Goal: Task Accomplishment & Management: Manage account settings

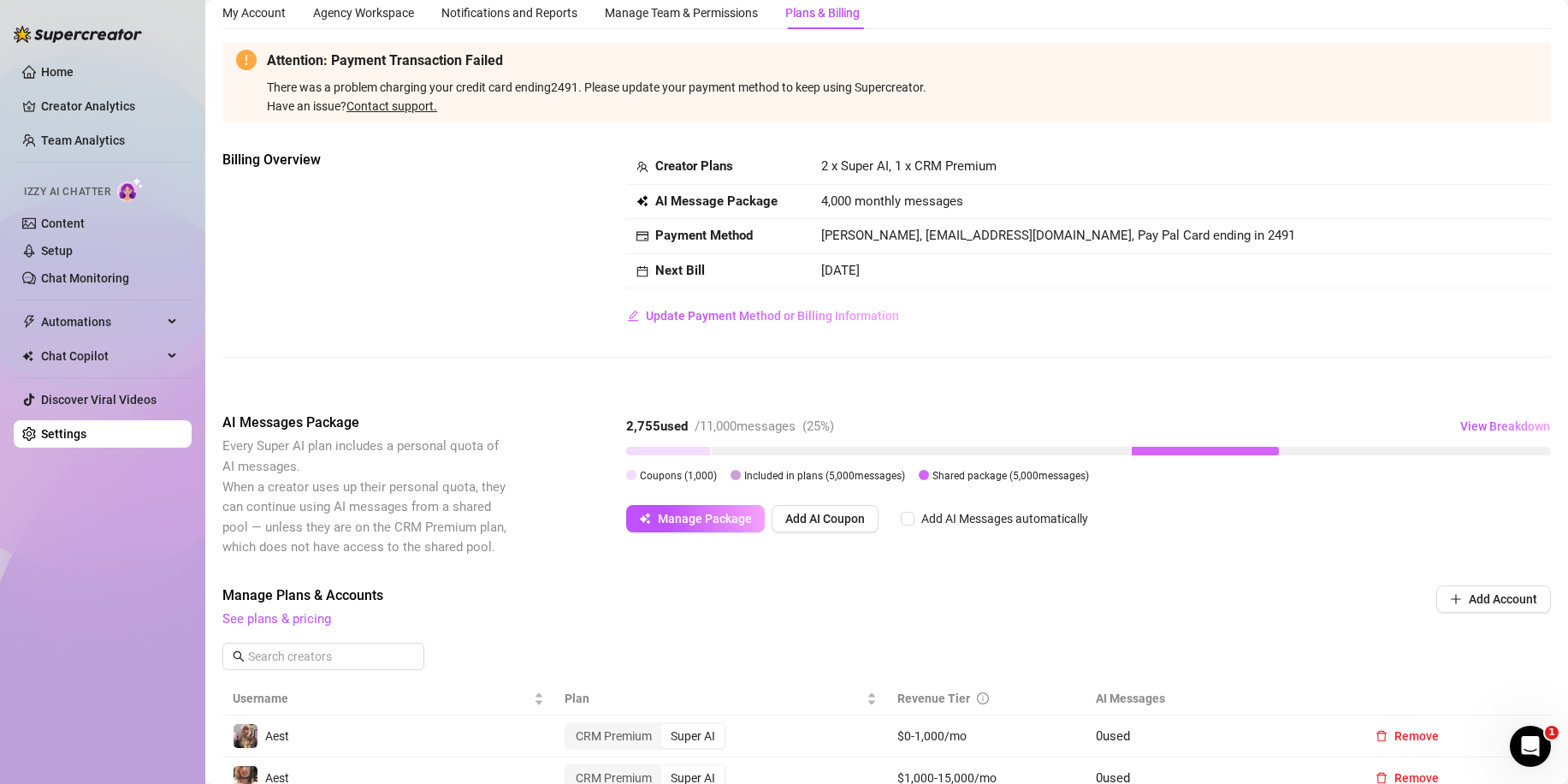
scroll to position [85, 0]
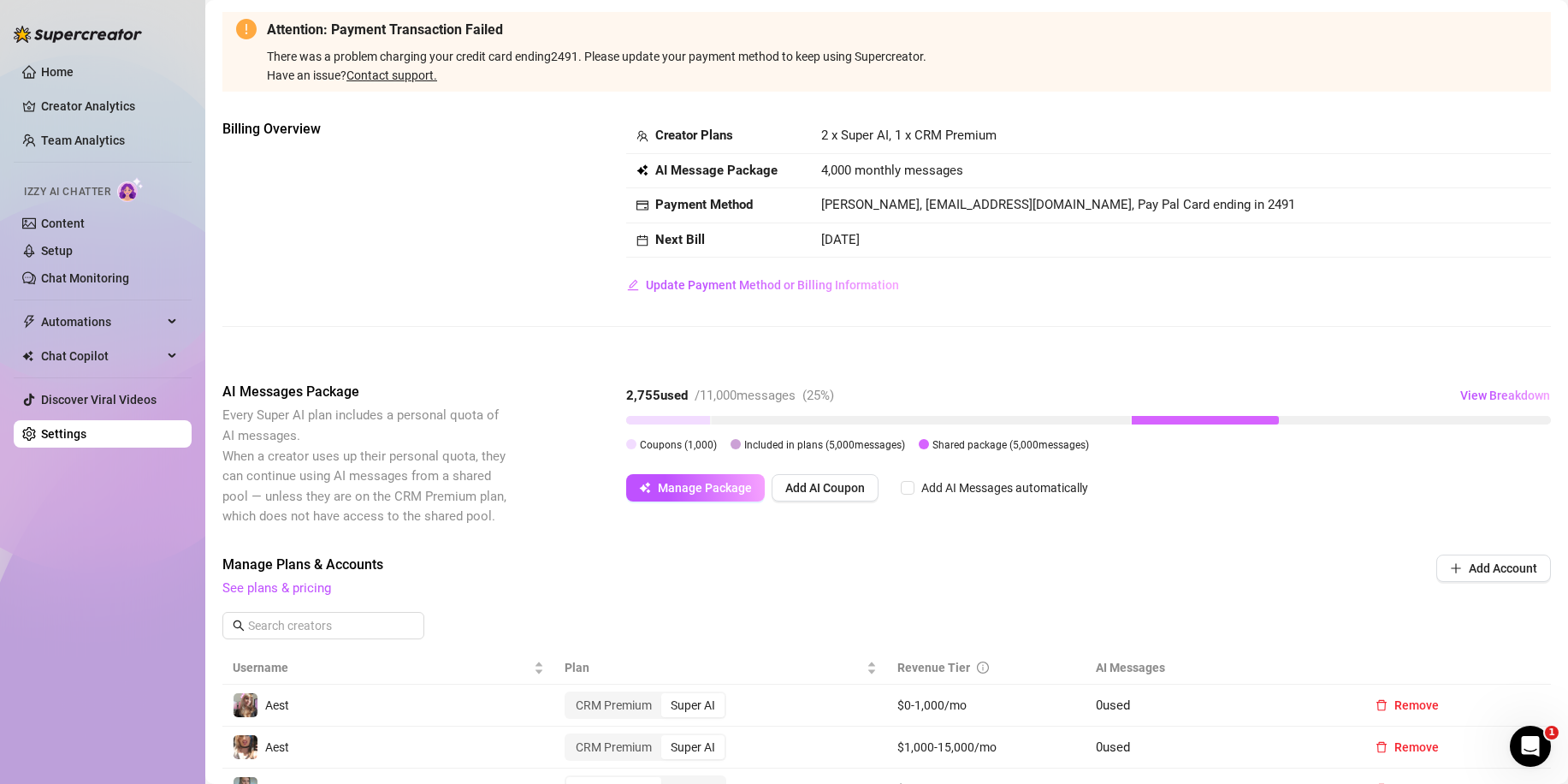
click at [236, 50] on div "Attention: Payment Transaction Failed There was a problem charging your credit …" at bounding box center [887, 52] width 1329 height 80
click at [639, 59] on span "There was a problem charging your credit card ending 2491 . Please update your …" at bounding box center [902, 68] width 1271 height 35
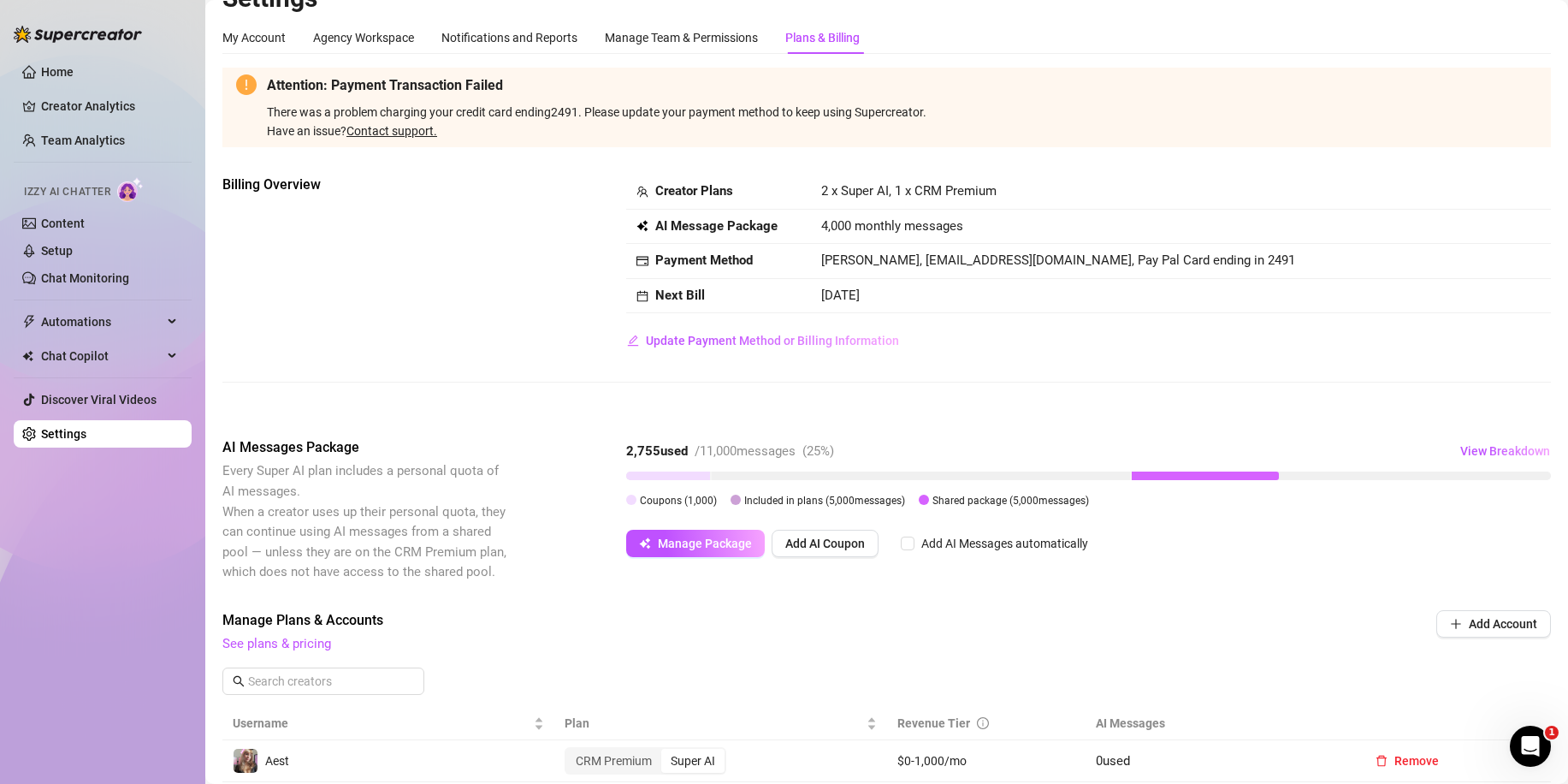
scroll to position [0, 0]
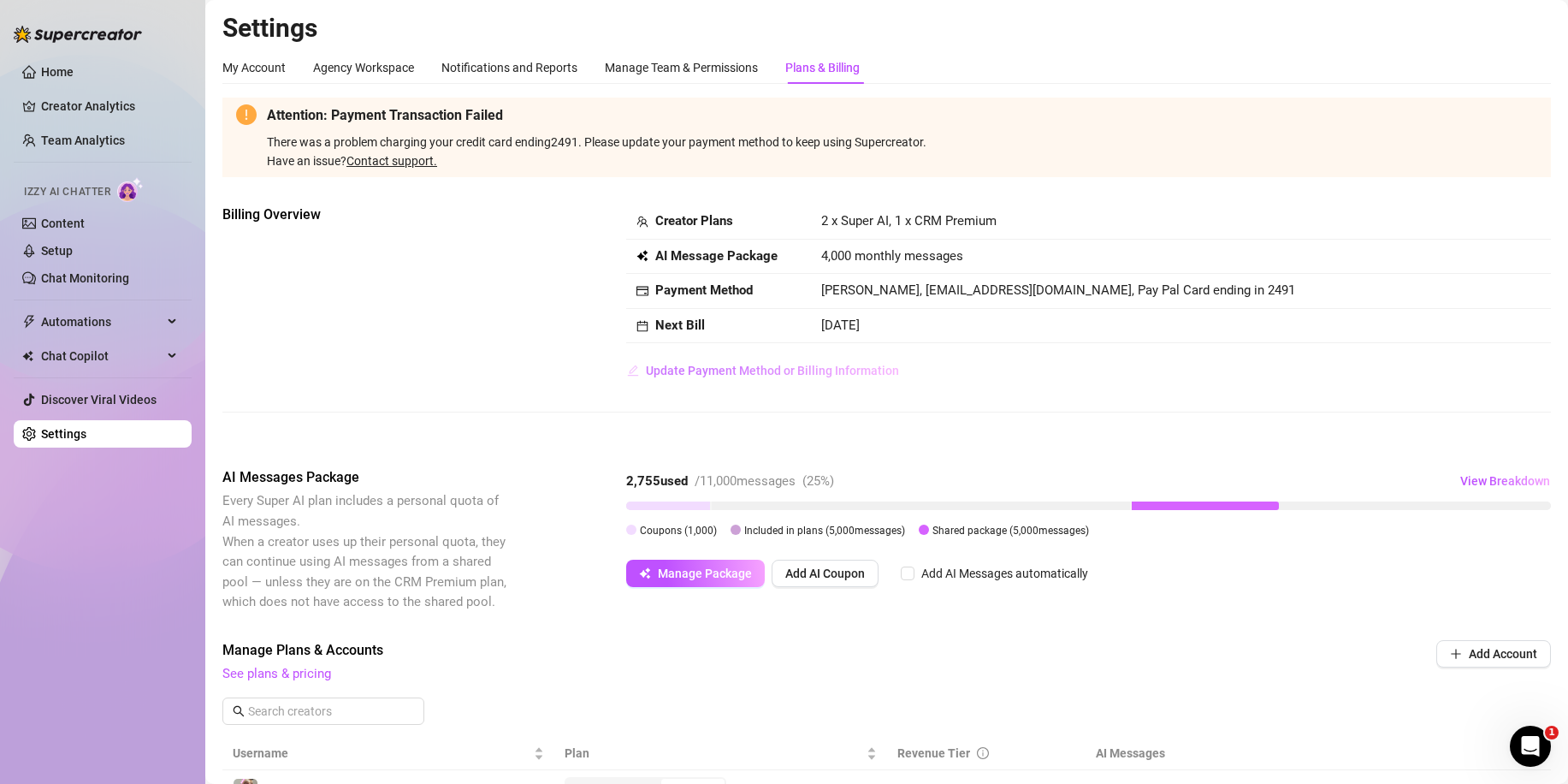
click at [812, 369] on span "Update Payment Method or Billing Information" at bounding box center [772, 370] width 253 height 14
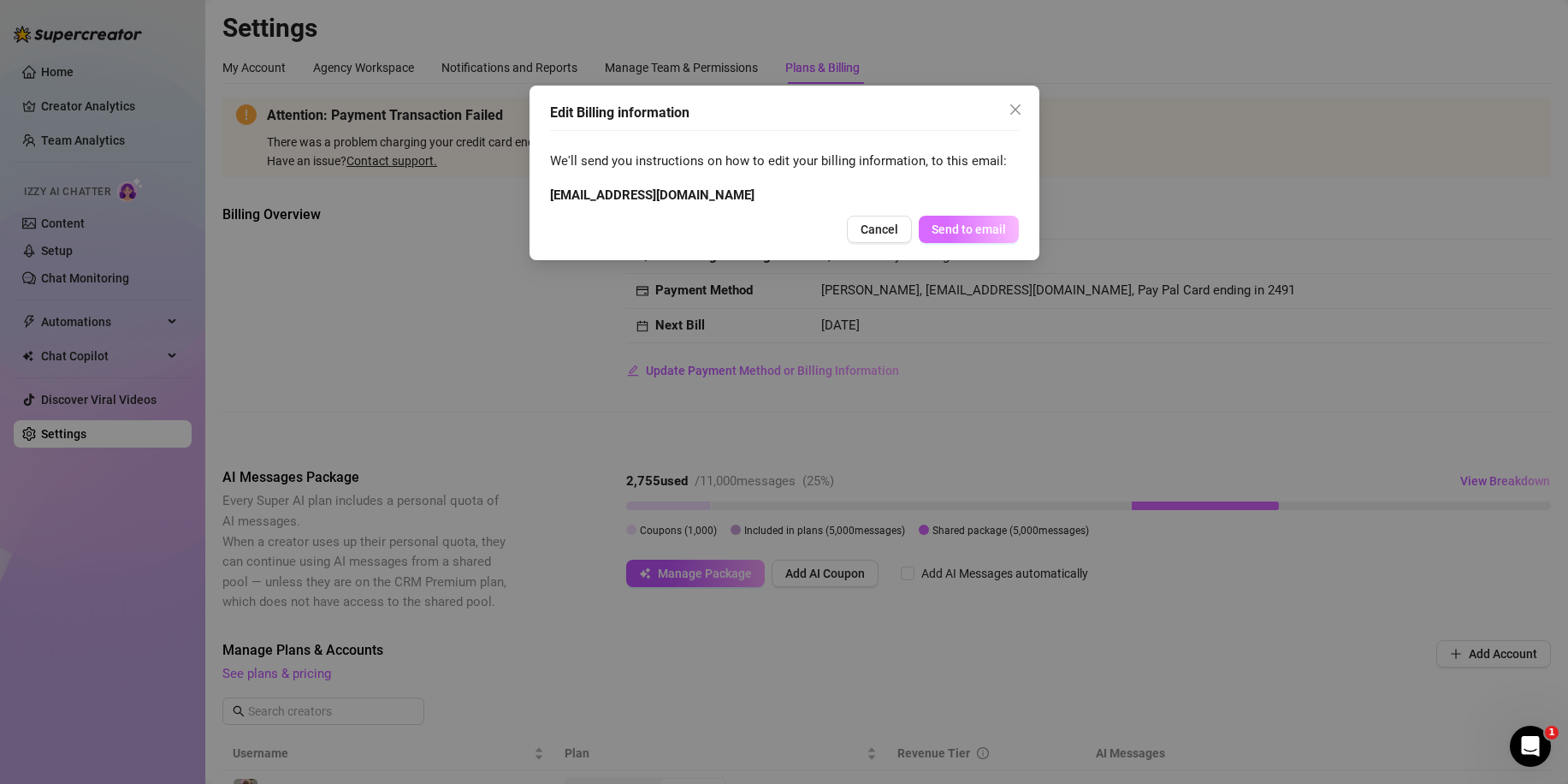
click at [975, 240] on button "Send to email" at bounding box center [969, 230] width 100 height 28
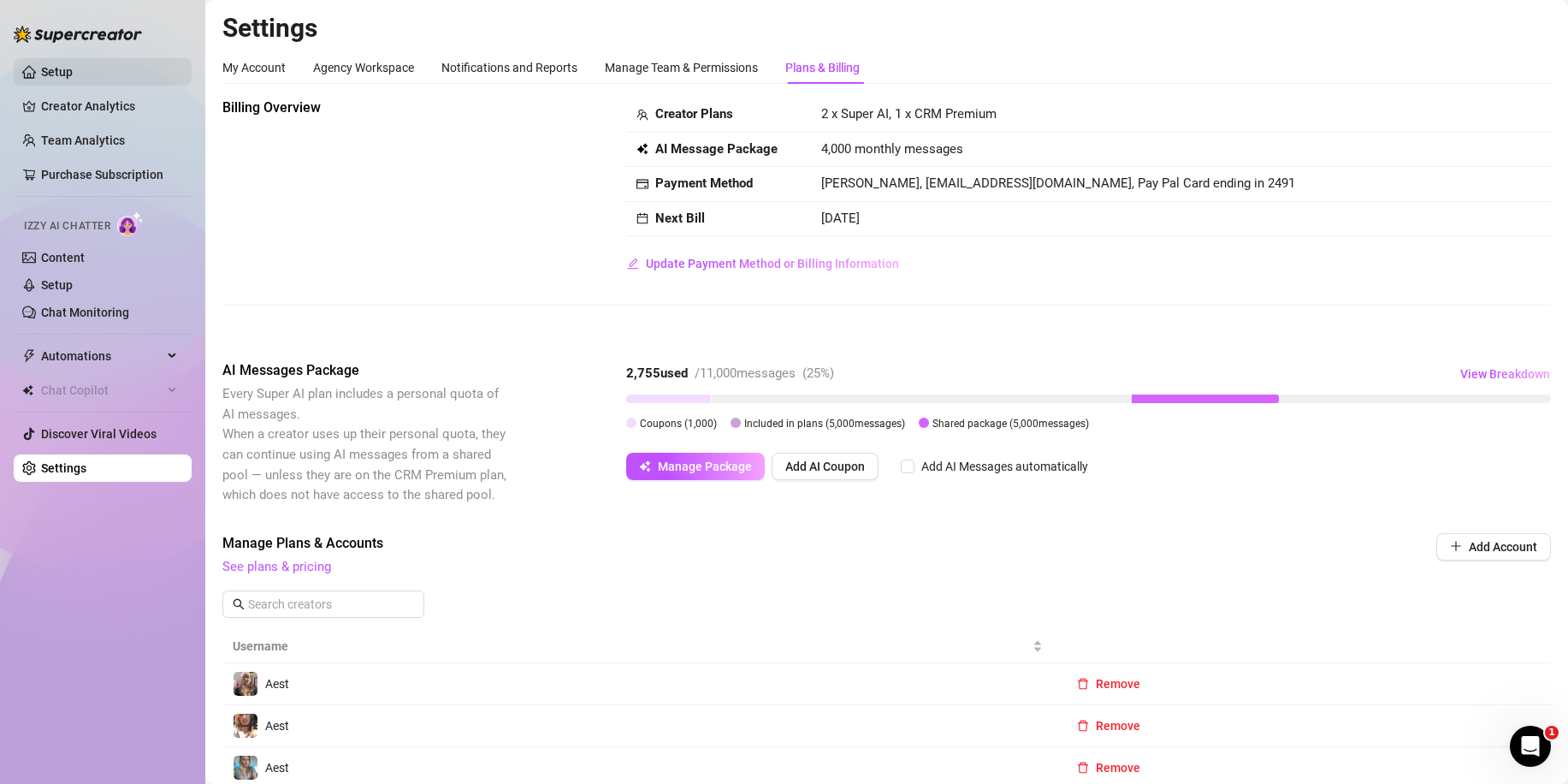
click at [57, 71] on link "Setup" at bounding box center [57, 71] width 32 height 14
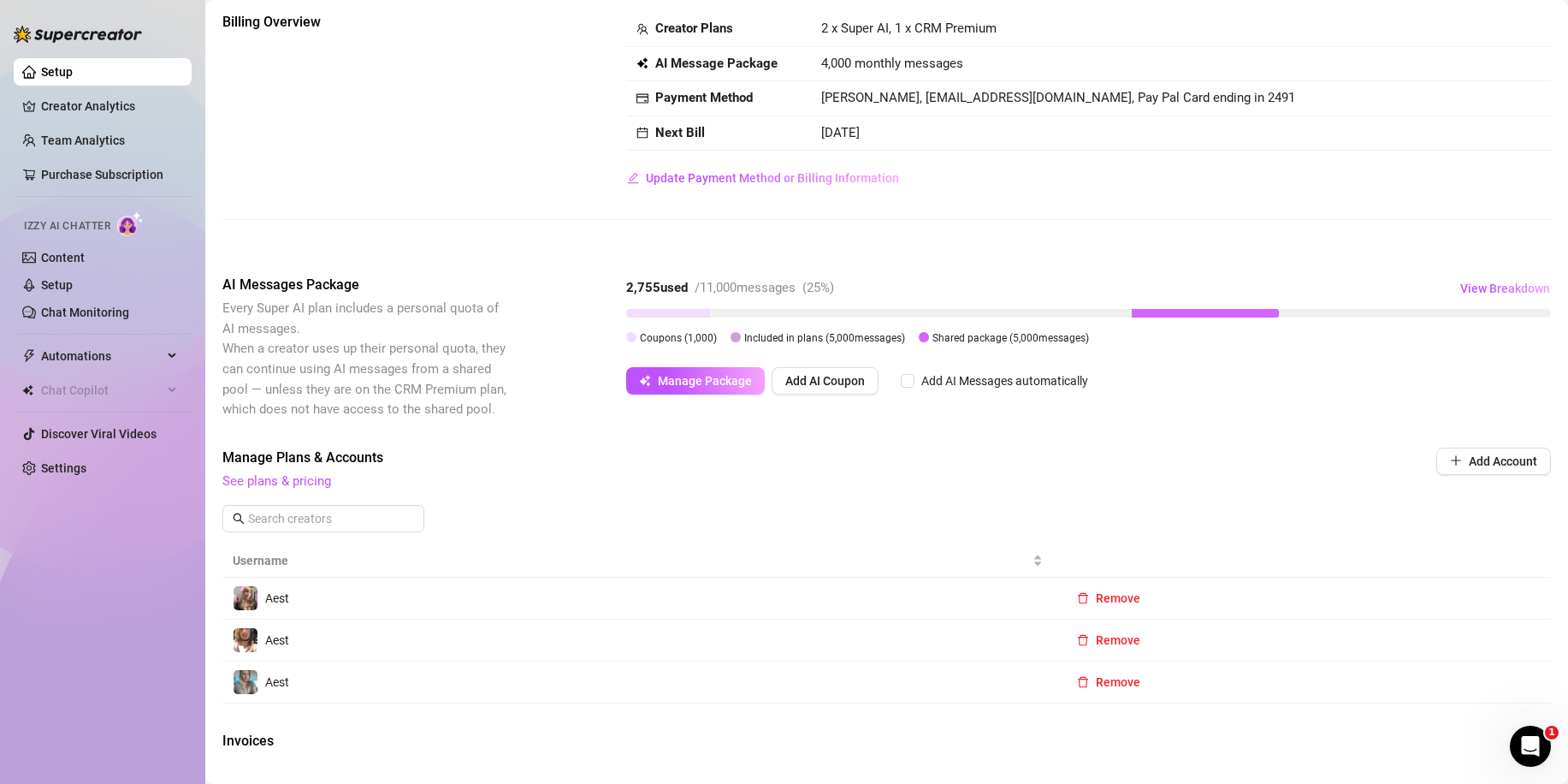
click at [474, 284] on span "AI Messages Package" at bounding box center [366, 285] width 287 height 20
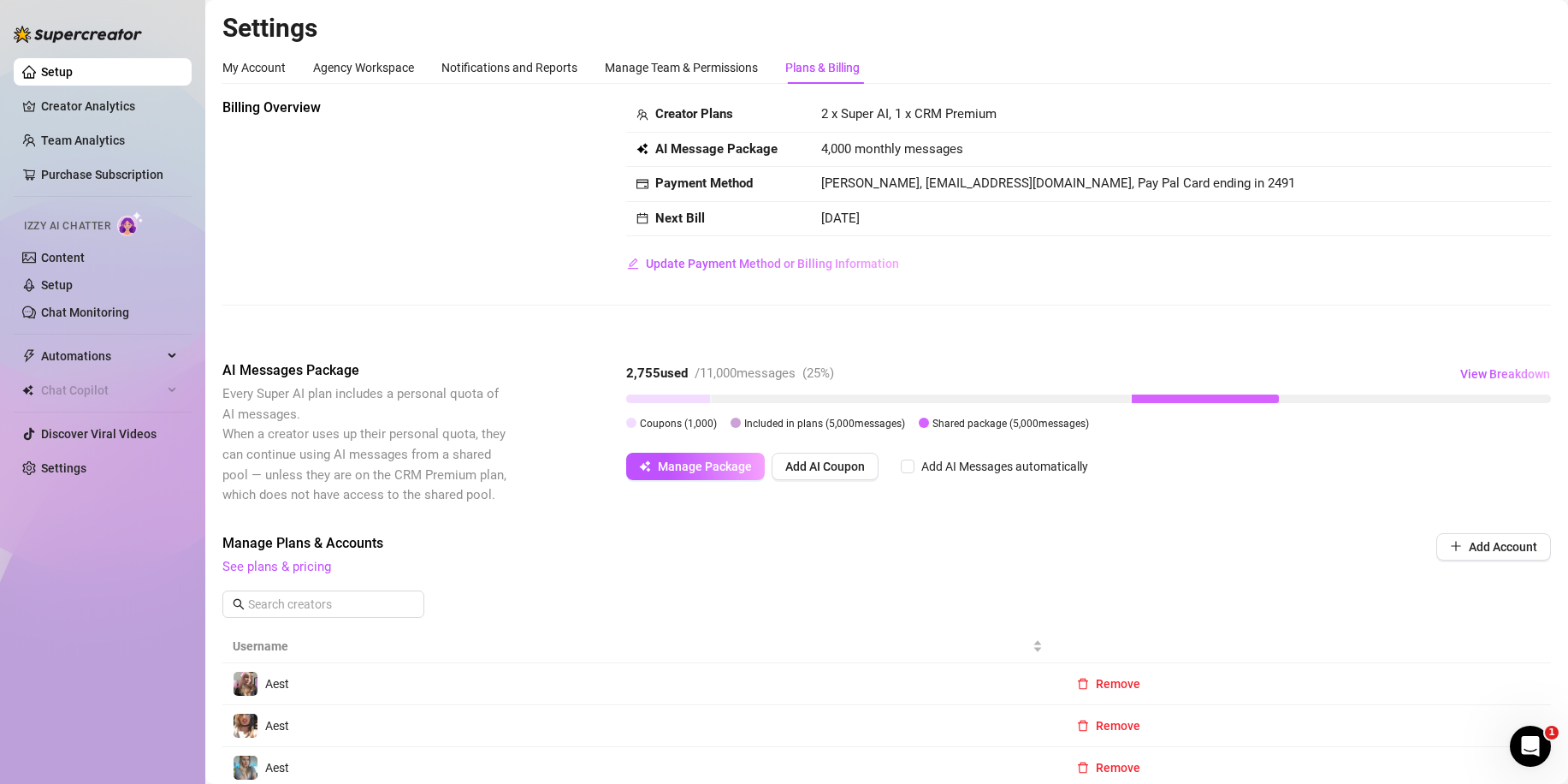
click at [741, 123] on div "Creator Plans" at bounding box center [718, 115] width 164 height 20
click at [607, 98] on div "Billing Overview Creator Plans 2 x Super AI, 1 x CRM Premium AI Message Package…" at bounding box center [887, 187] width 1329 height 180
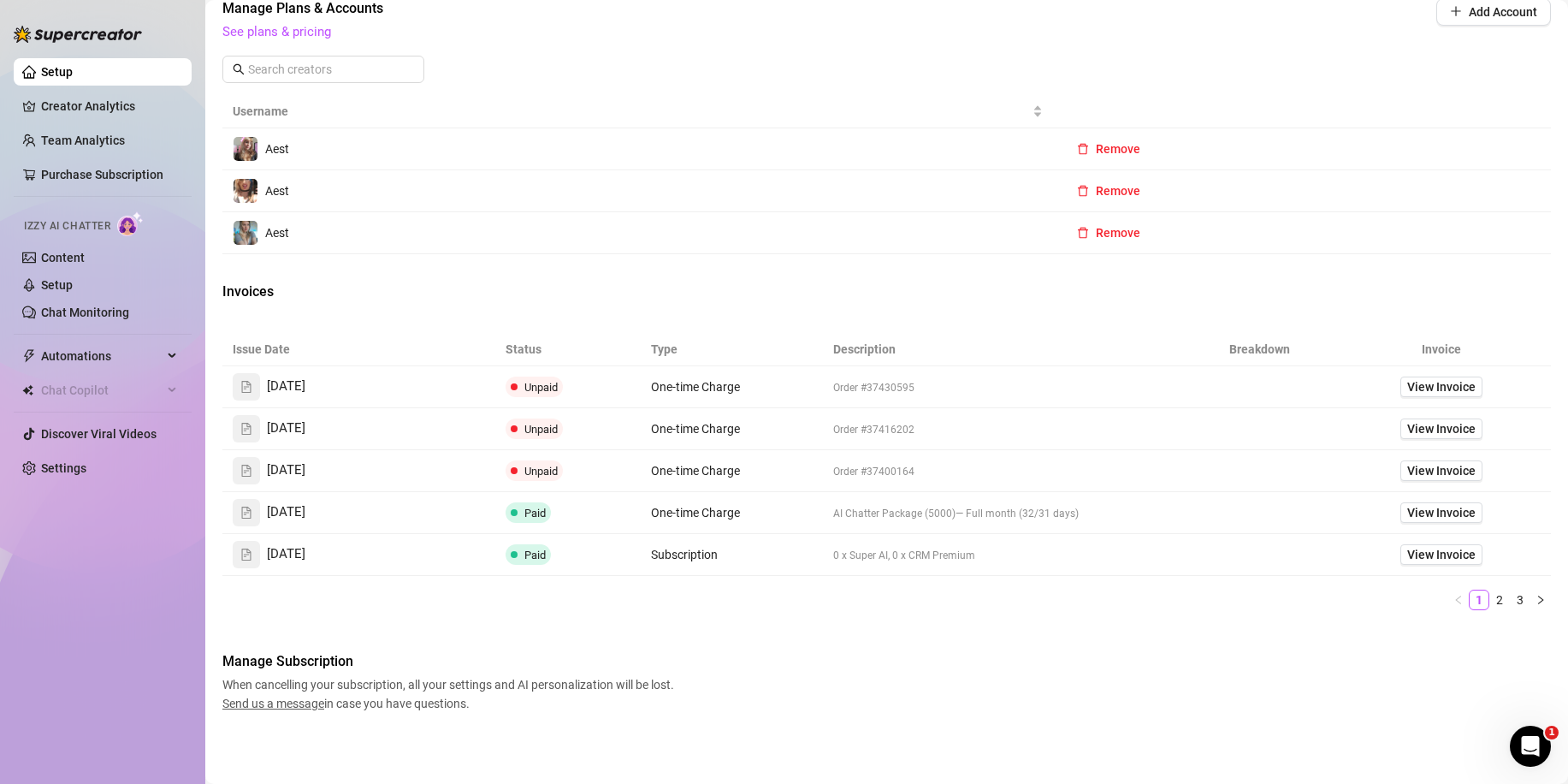
scroll to position [536, 0]
click at [1530, 730] on div "Open Intercom Messenger" at bounding box center [1530, 746] width 57 height 57
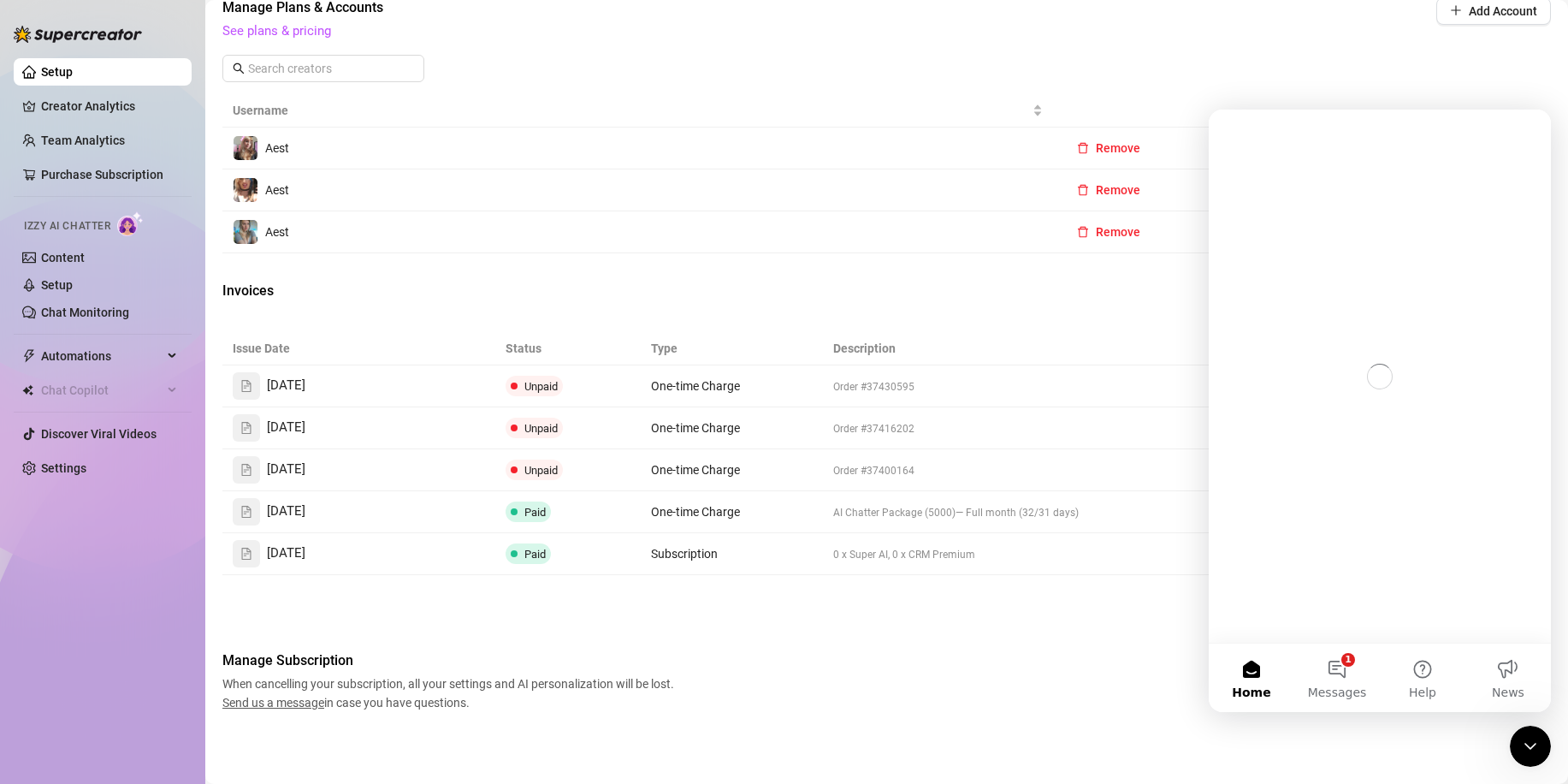
scroll to position [0, 0]
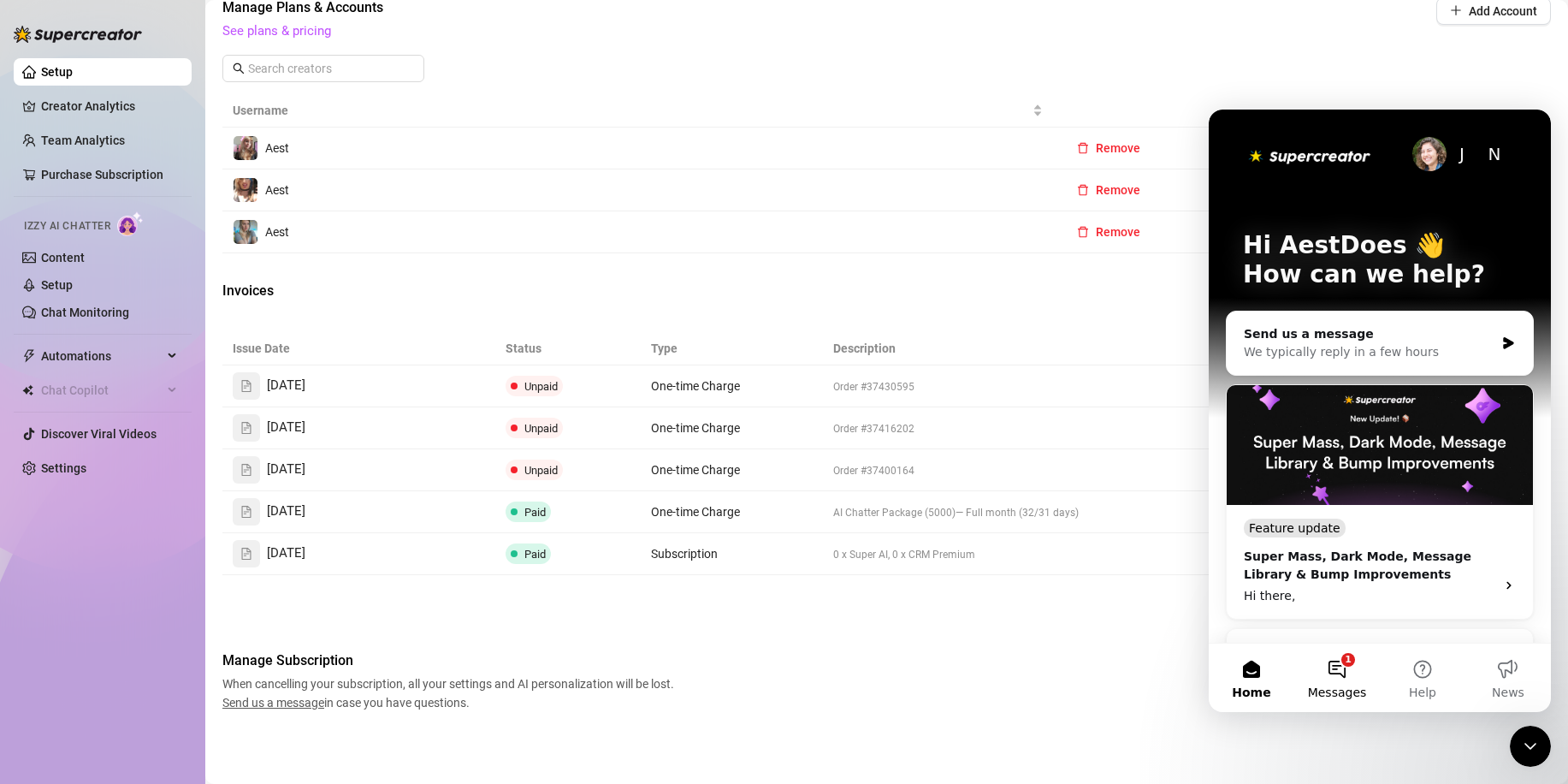
click at [1333, 652] on button "1 Messages" at bounding box center [1337, 677] width 85 height 69
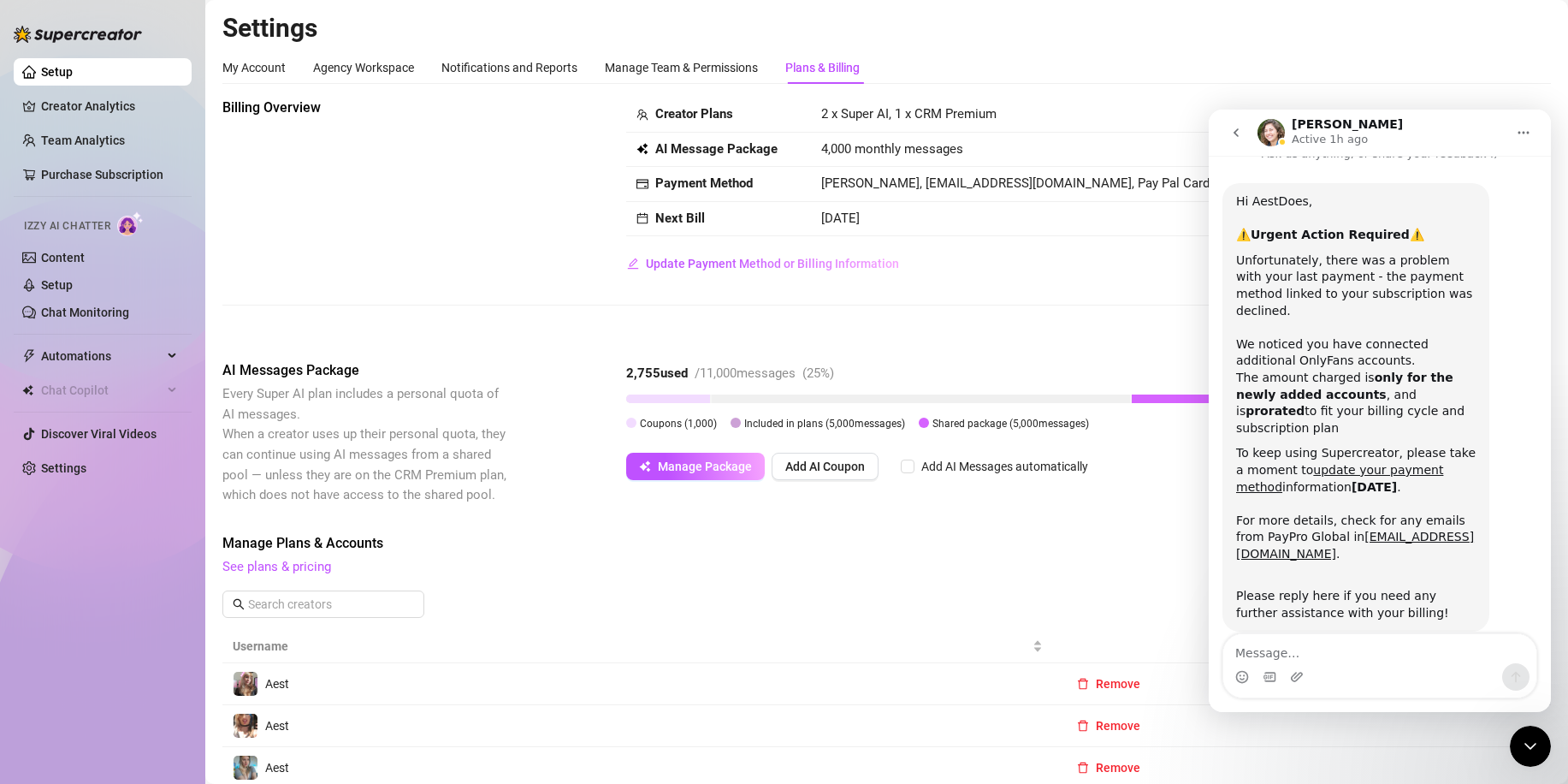
drag, startPoint x: 947, startPoint y: 317, endPoint x: 1018, endPoint y: 436, distance: 138.6
click at [948, 317] on div "Billing Overview Creator Plans 2 x Super AI, 1 x CRM Premium AI Message Package…" at bounding box center [887, 215] width 1329 height 235
drag, startPoint x: 1053, startPoint y: 426, endPoint x: 1068, endPoint y: 426, distance: 15.0
click at [1054, 426] on span "Shared package ( 5,000 messages)" at bounding box center [1010, 424] width 157 height 12
click at [912, 424] on div "Coupons ( 1,000 ) Included in plans ( 5,000 messages) Shared package ( 5,000 me…" at bounding box center [1089, 423] width 925 height 19
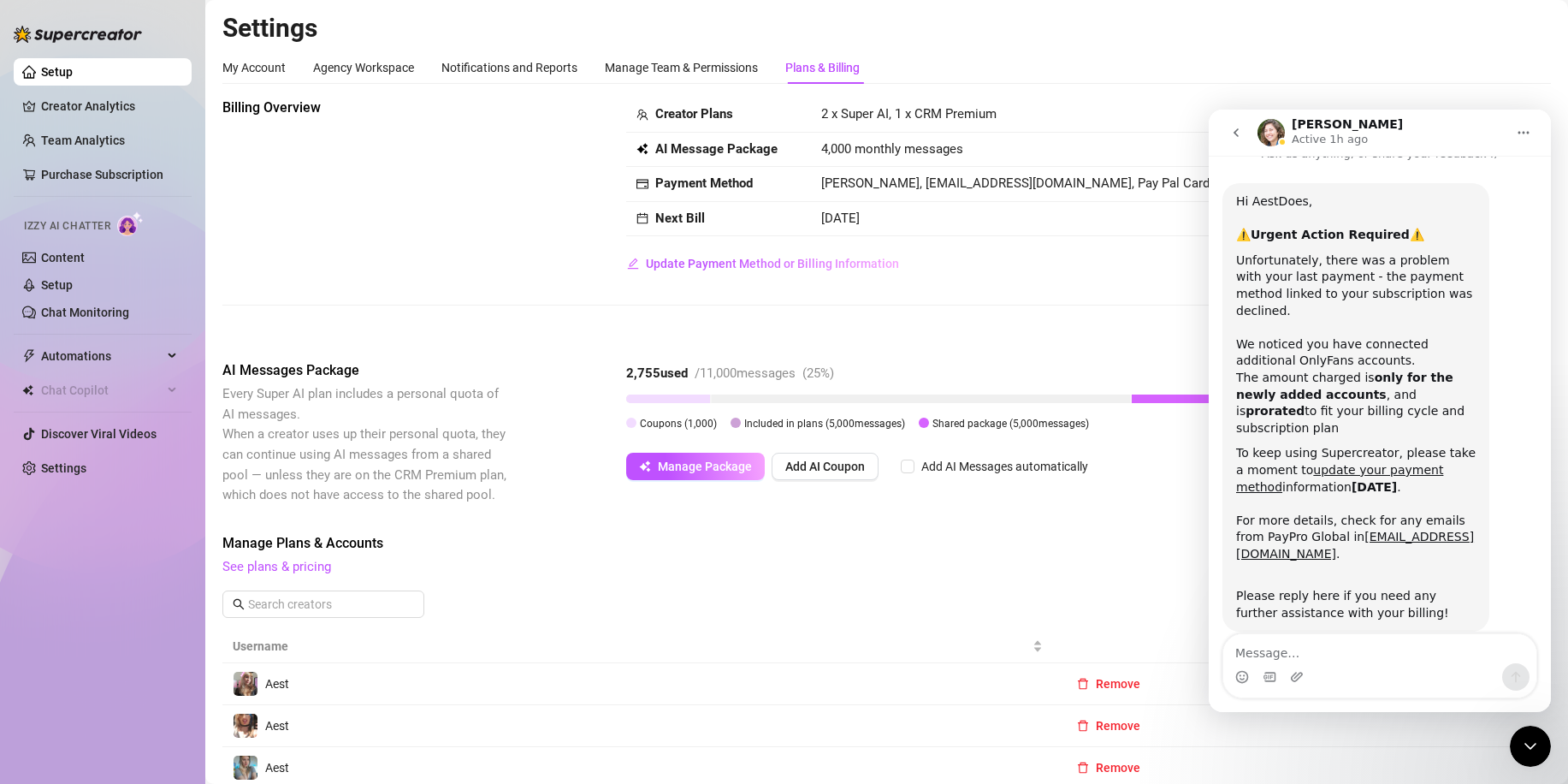
click at [874, 407] on div "2,755 used / 11,000 messages ( 25 %) View Breakdown Coupons ( 1,000 ) Included …" at bounding box center [1089, 397] width 925 height 72
click at [773, 431] on div "Included in plans ( 5,000 messages)" at bounding box center [825, 423] width 161 height 19
drag, startPoint x: 740, startPoint y: 415, endPoint x: 833, endPoint y: 419, distance: 93.1
click at [744, 416] on div "Included in plans ( 5,000 messages)" at bounding box center [817, 423] width 174 height 19
drag, startPoint x: 833, startPoint y: 420, endPoint x: 861, endPoint y: 421, distance: 28.0
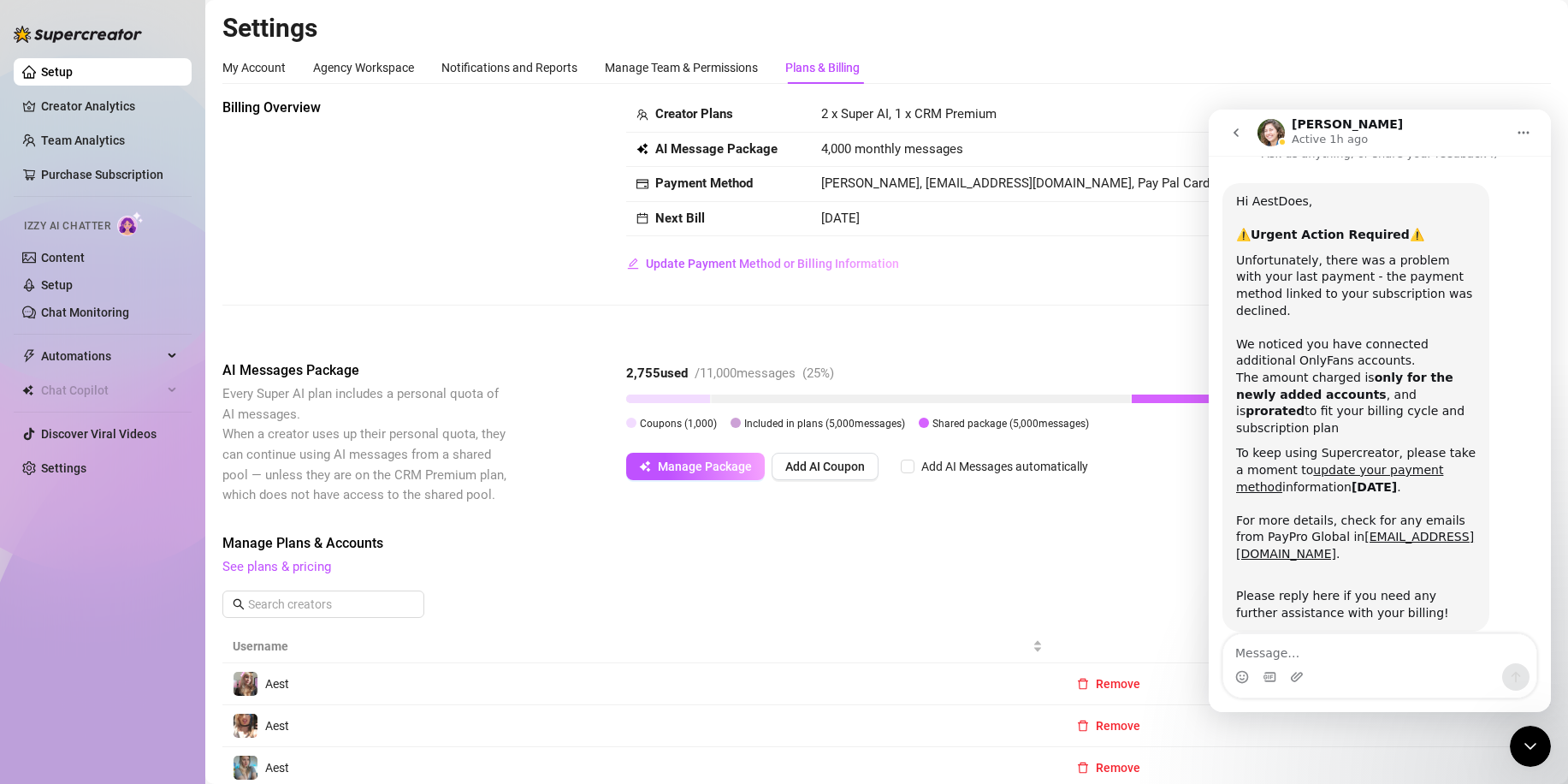
click at [853, 421] on span "Included in plans ( 5,000 messages)" at bounding box center [825, 424] width 161 height 12
drag, startPoint x: 986, startPoint y: 421, endPoint x: 1089, endPoint y: 408, distance: 103.8
click at [986, 420] on span "Shared package ( 5,000 messages)" at bounding box center [1010, 424] width 157 height 12
click at [1046, 272] on div "Creator Plans 2 x Super AI, 1 x CRM Premium AI Message Package 4,000 monthly me…" at bounding box center [1089, 187] width 925 height 180
click at [1236, 134] on icon "go back" at bounding box center [1236, 132] width 6 height 8
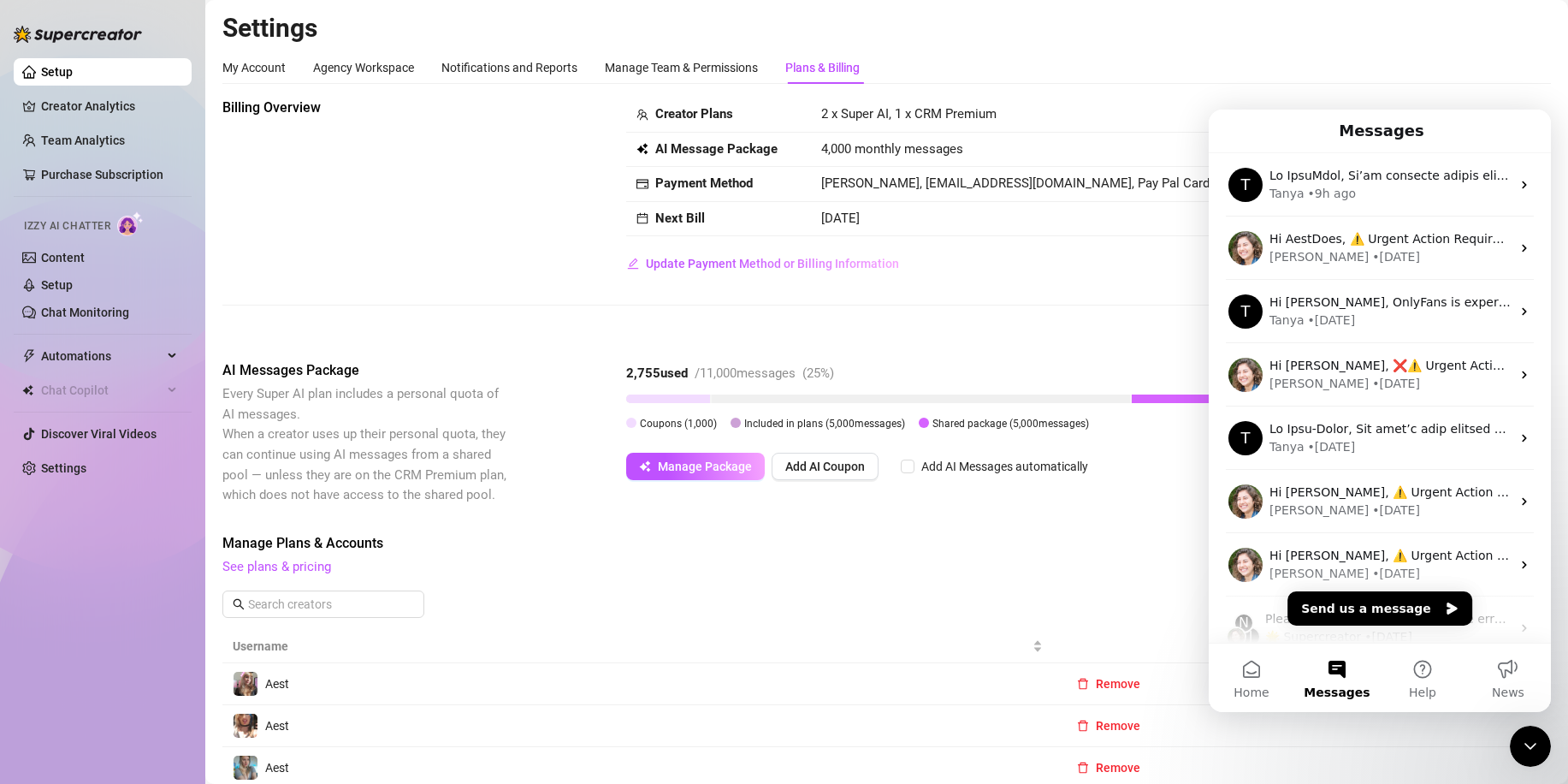
click at [1322, 43] on h2 "Settings" at bounding box center [887, 28] width 1329 height 32
click at [707, 62] on div "Manage Team & Permissions" at bounding box center [681, 68] width 153 height 19
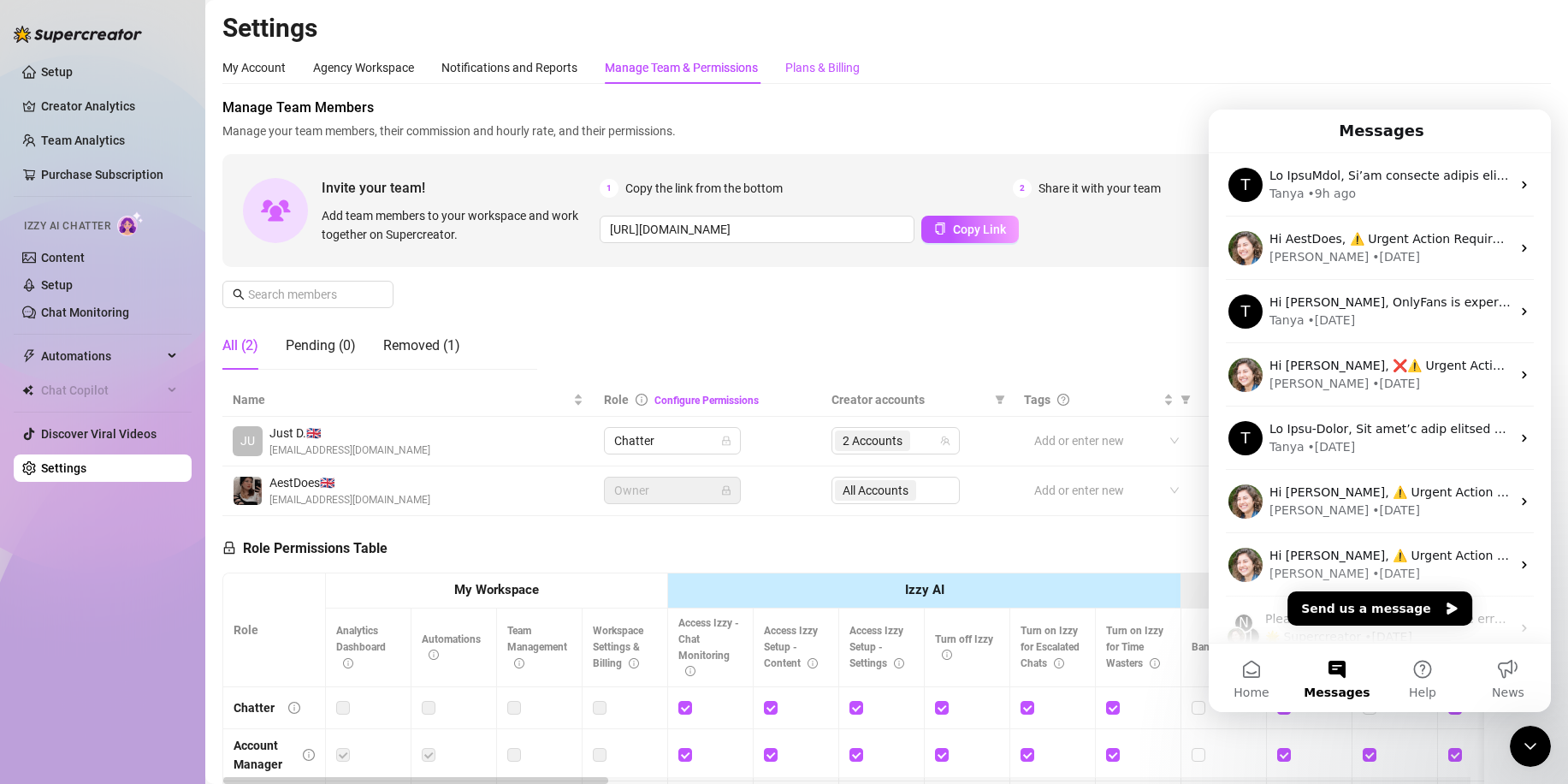
click at [803, 72] on div "Plans & Billing" at bounding box center [823, 68] width 74 height 19
